Goal: Task Accomplishment & Management: Manage account settings

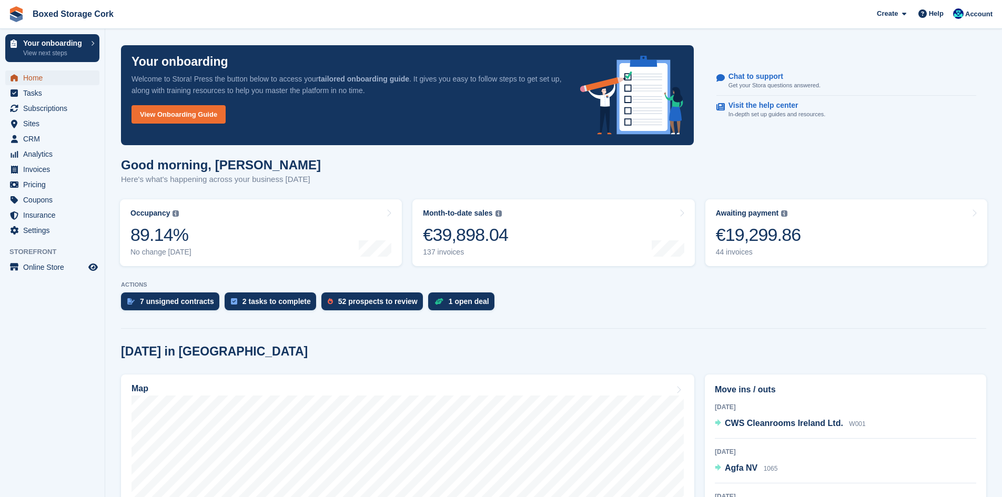
click at [34, 77] on span "Home" at bounding box center [54, 77] width 63 height 15
click at [766, 233] on div "€19,299.86" at bounding box center [758, 235] width 85 height 22
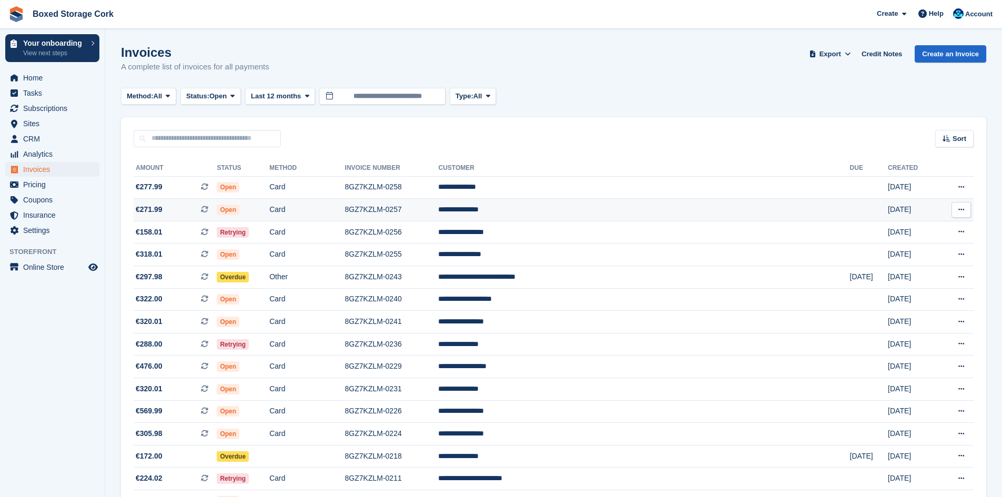
click at [269, 207] on td "Open" at bounding box center [243, 210] width 53 height 23
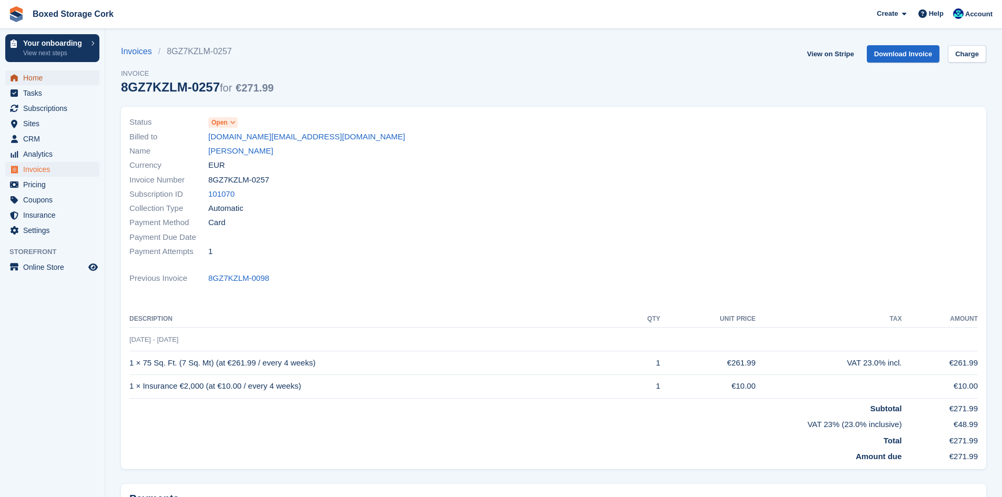
click at [39, 79] on span "Home" at bounding box center [54, 77] width 63 height 15
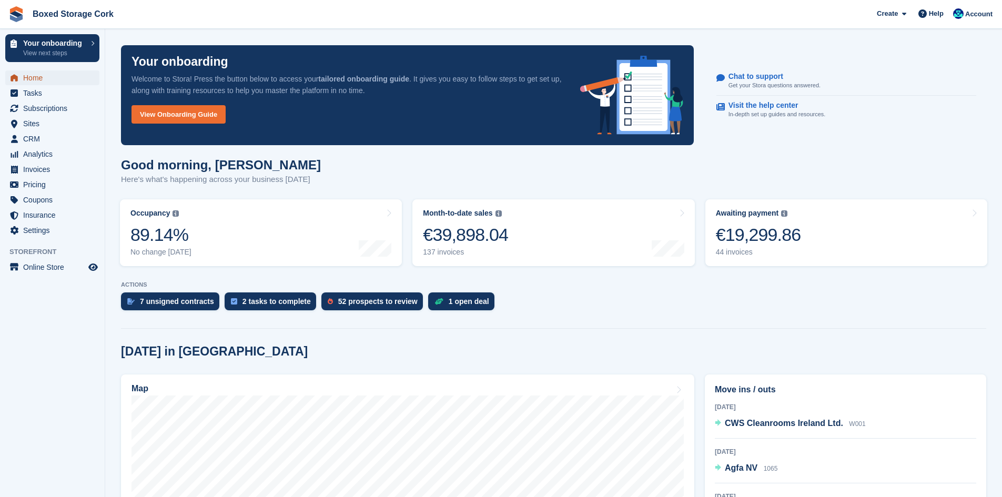
click at [34, 79] on span "Home" at bounding box center [54, 77] width 63 height 15
click at [742, 231] on div "€19,299.86" at bounding box center [758, 235] width 85 height 22
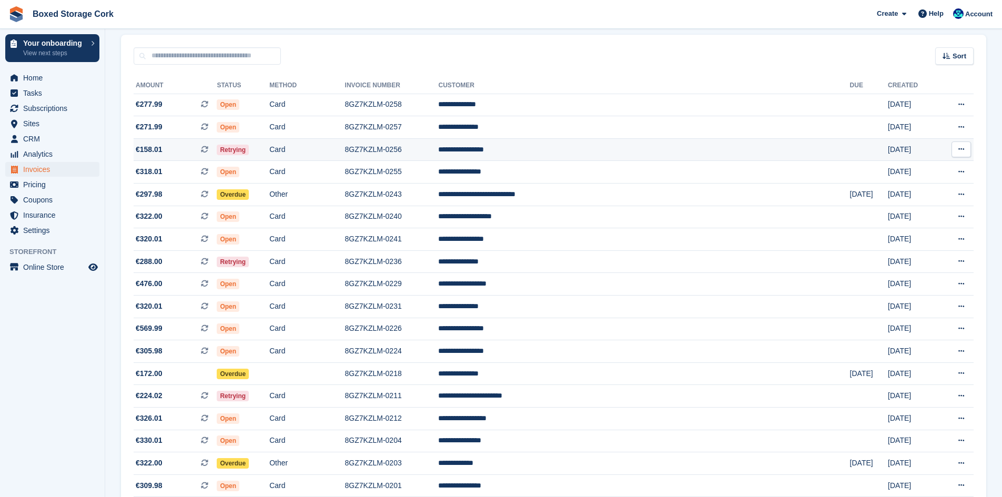
scroll to position [105, 0]
